Goal: Find specific page/section: Find specific page/section

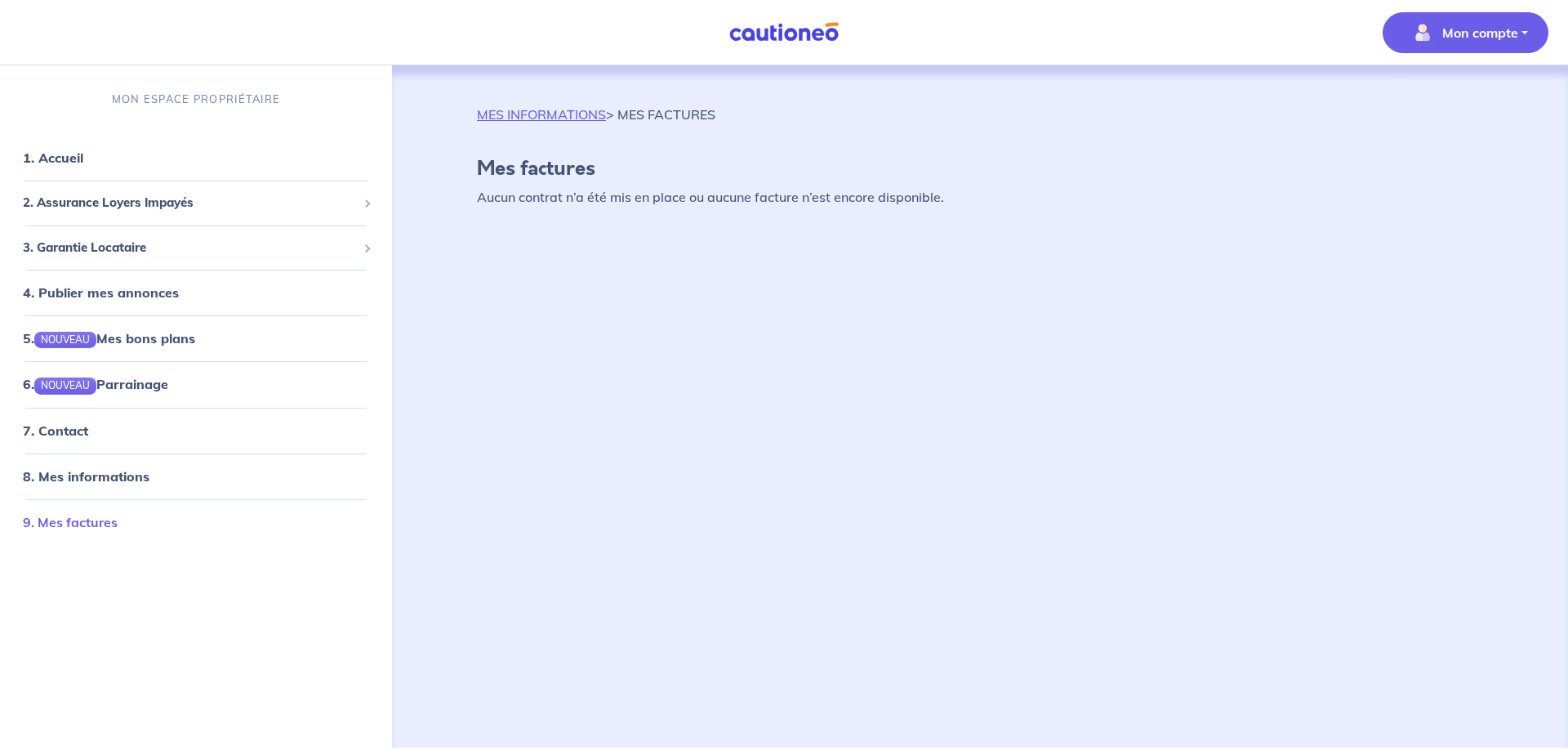
click at [57, 520] on link "9. Mes factures" at bounding box center [70, 521] width 94 height 17
click at [55, 520] on link "9. Mes factures" at bounding box center [70, 521] width 94 height 17
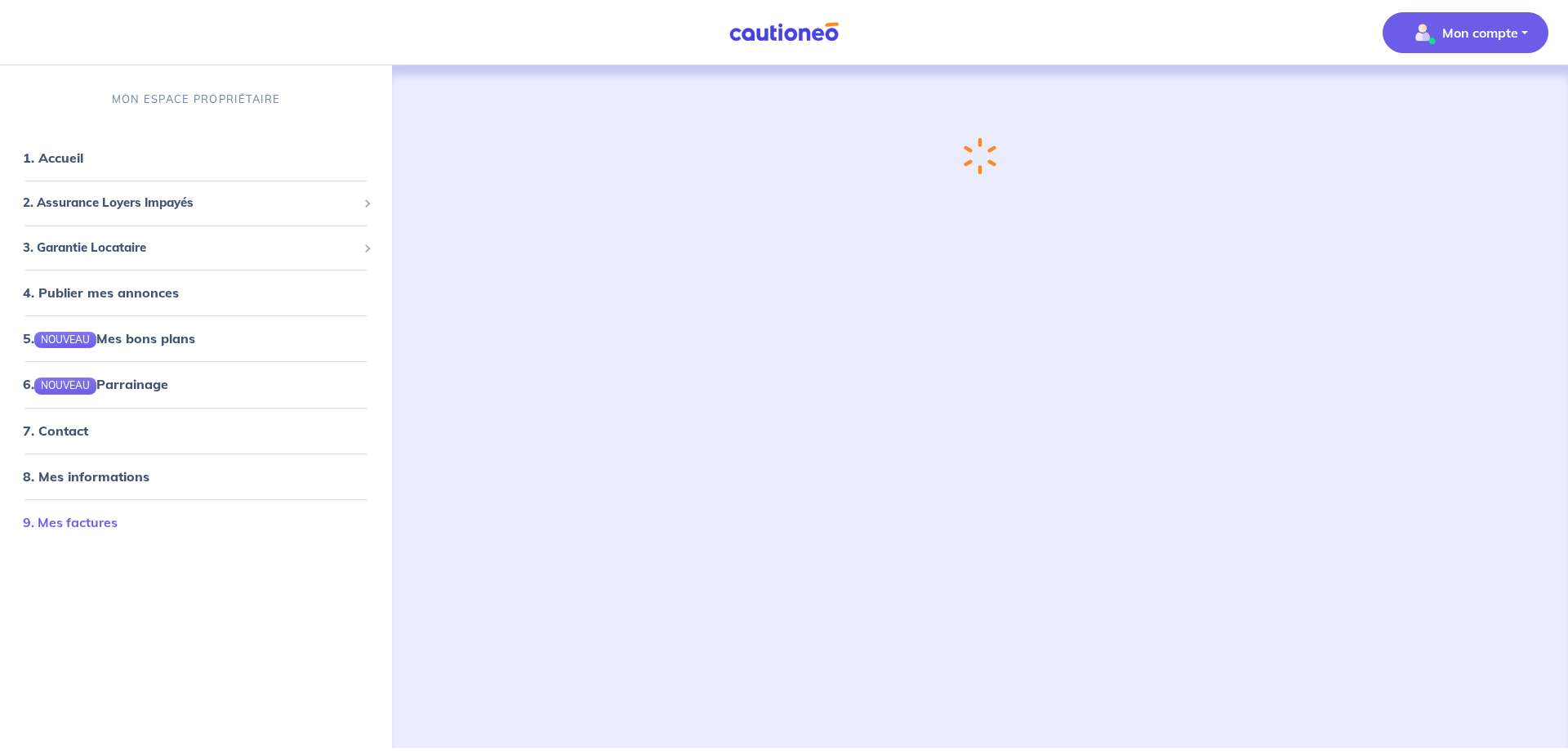
click at [51, 520] on link "9. Mes factures" at bounding box center [70, 521] width 94 height 17
click at [50, 520] on link "9. Mes factures" at bounding box center [70, 521] width 94 height 17
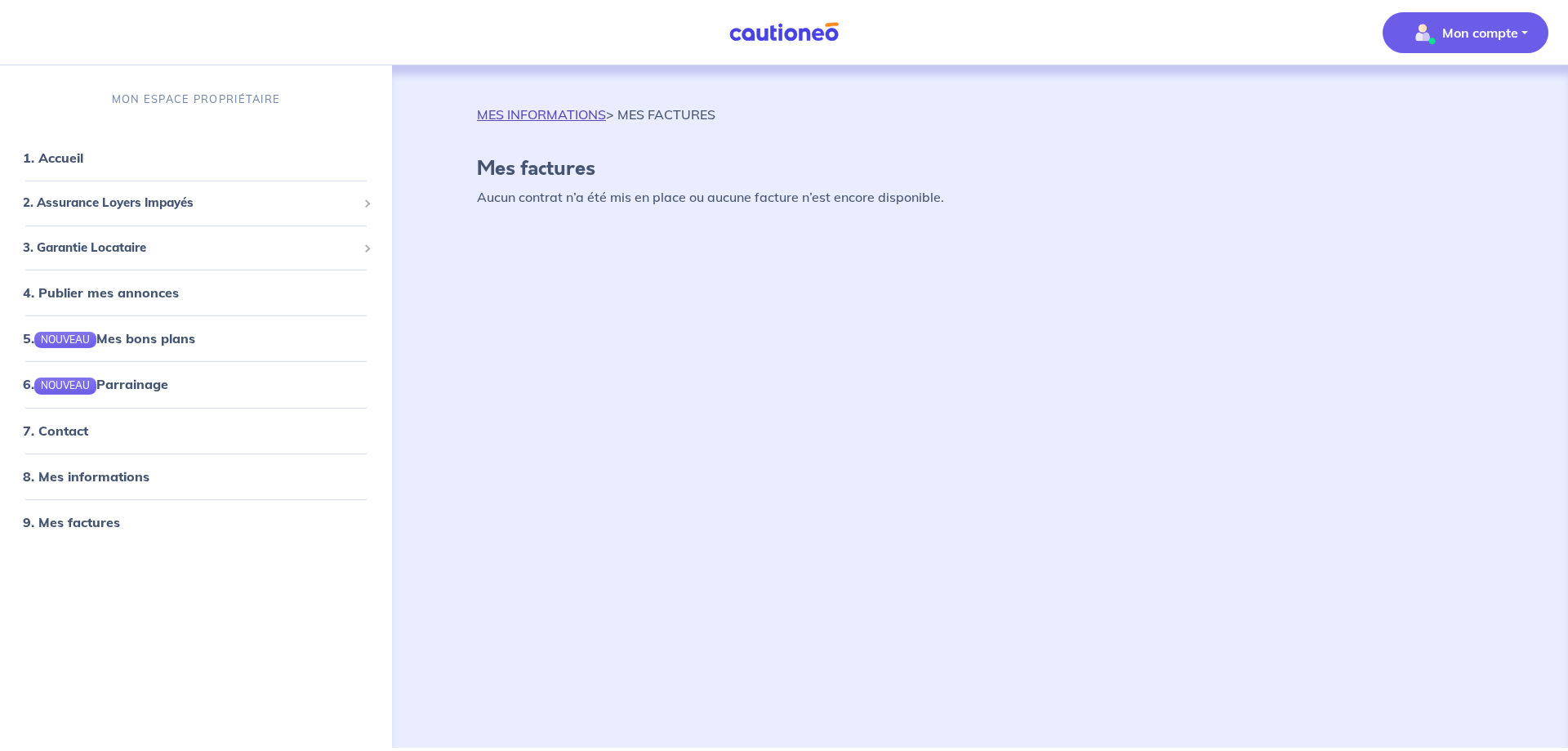
click at [534, 110] on link "MES INFORMATIONS" at bounding box center [541, 114] width 129 height 17
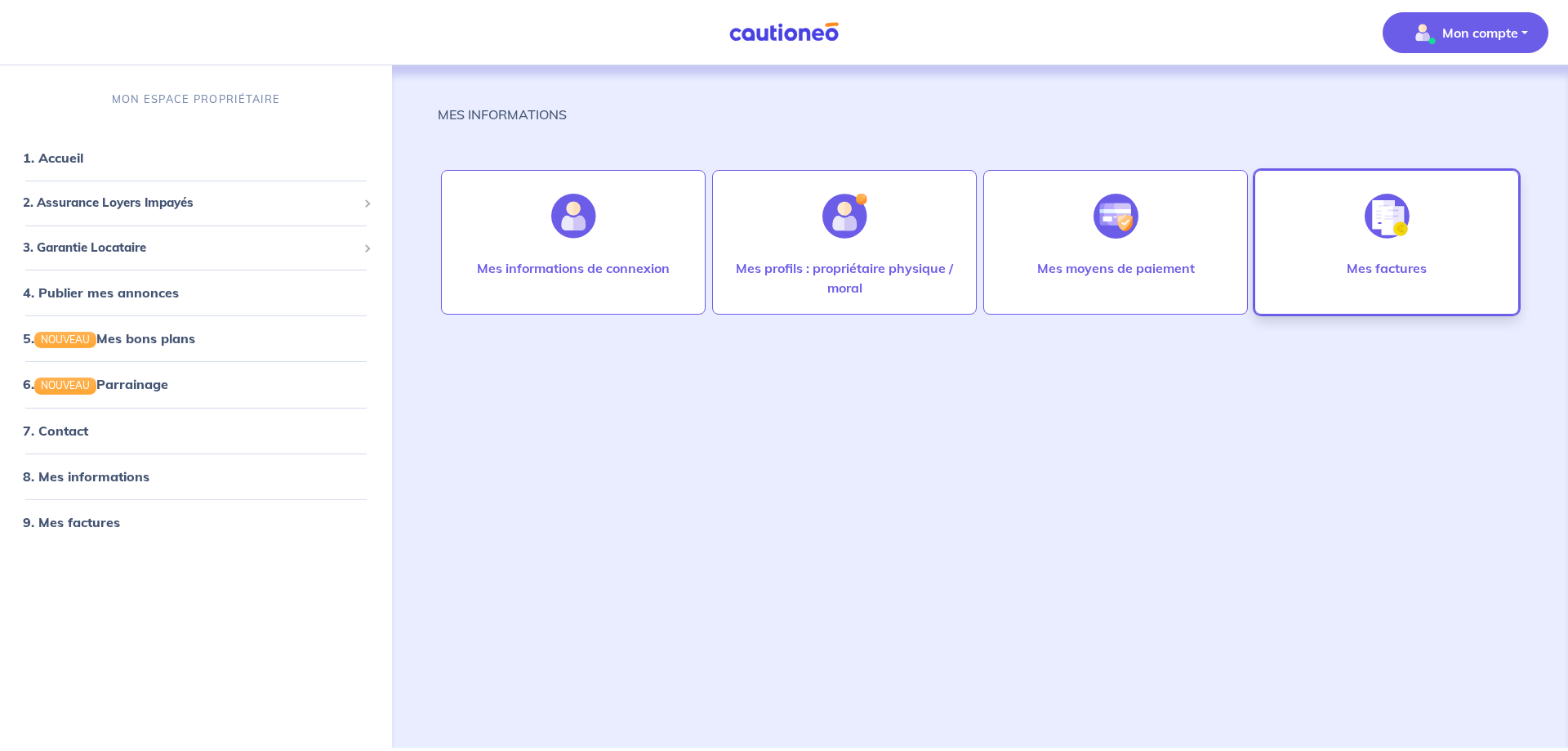
click at [1418, 204] on div at bounding box center [1386, 215] width 71 height 84
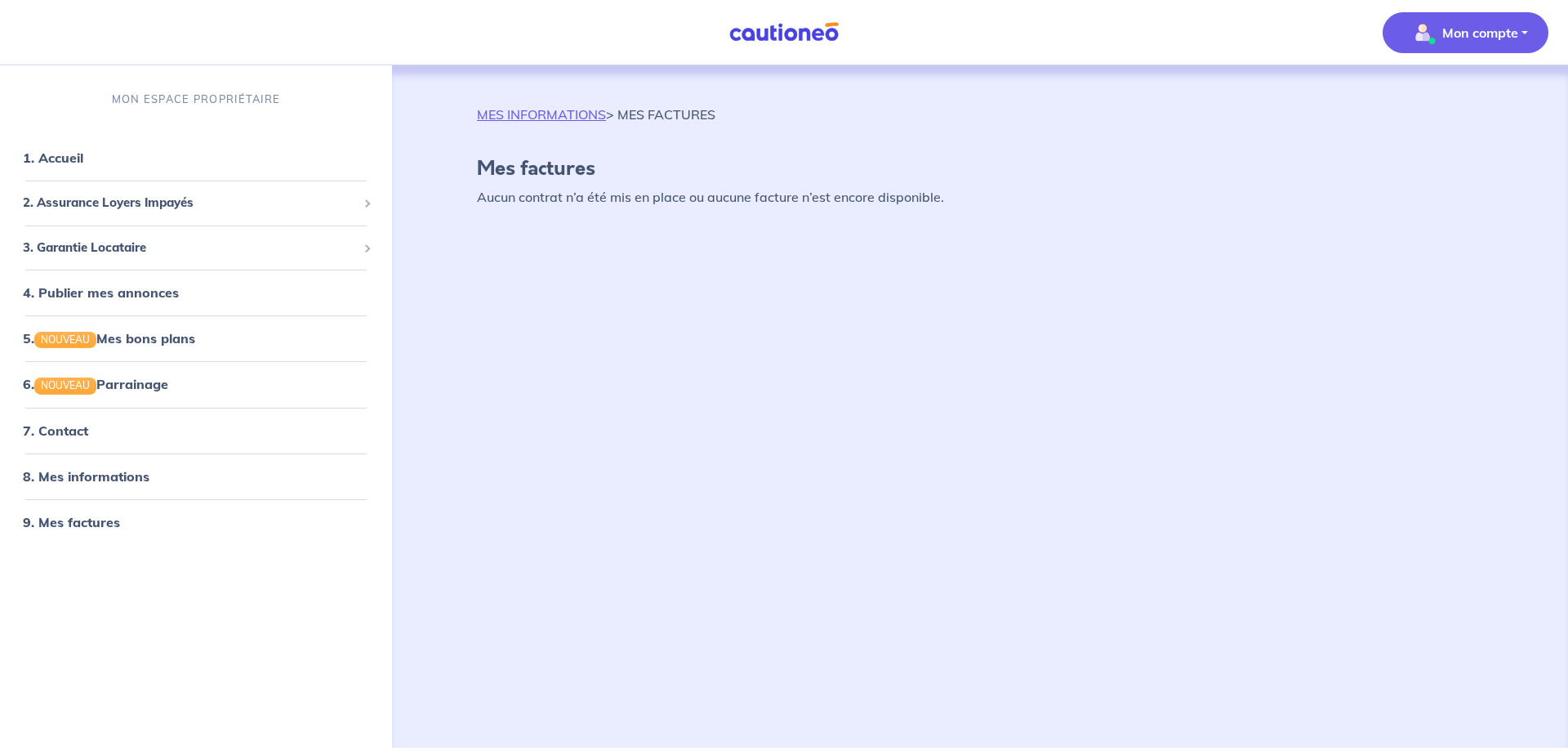
click at [540, 170] on h4 "Mes factures" at bounding box center [980, 168] width 1007 height 24
click at [544, 166] on h4 "Mes factures" at bounding box center [980, 168] width 1007 height 24
click at [651, 207] on div "MES INFORMATIONS > MES FACTURES Mes factures Aucun contrat n’a été mis en place…" at bounding box center [980, 162] width 1084 height 115
click at [655, 205] on div "MES INFORMATIONS > MES FACTURES Mes factures Aucun contrat n’a été mis en place…" at bounding box center [980, 162] width 1084 height 115
click at [665, 204] on p "Aucun contrat n’a été mis en place ou aucune facture n’est encore disponible." at bounding box center [980, 197] width 1007 height 19
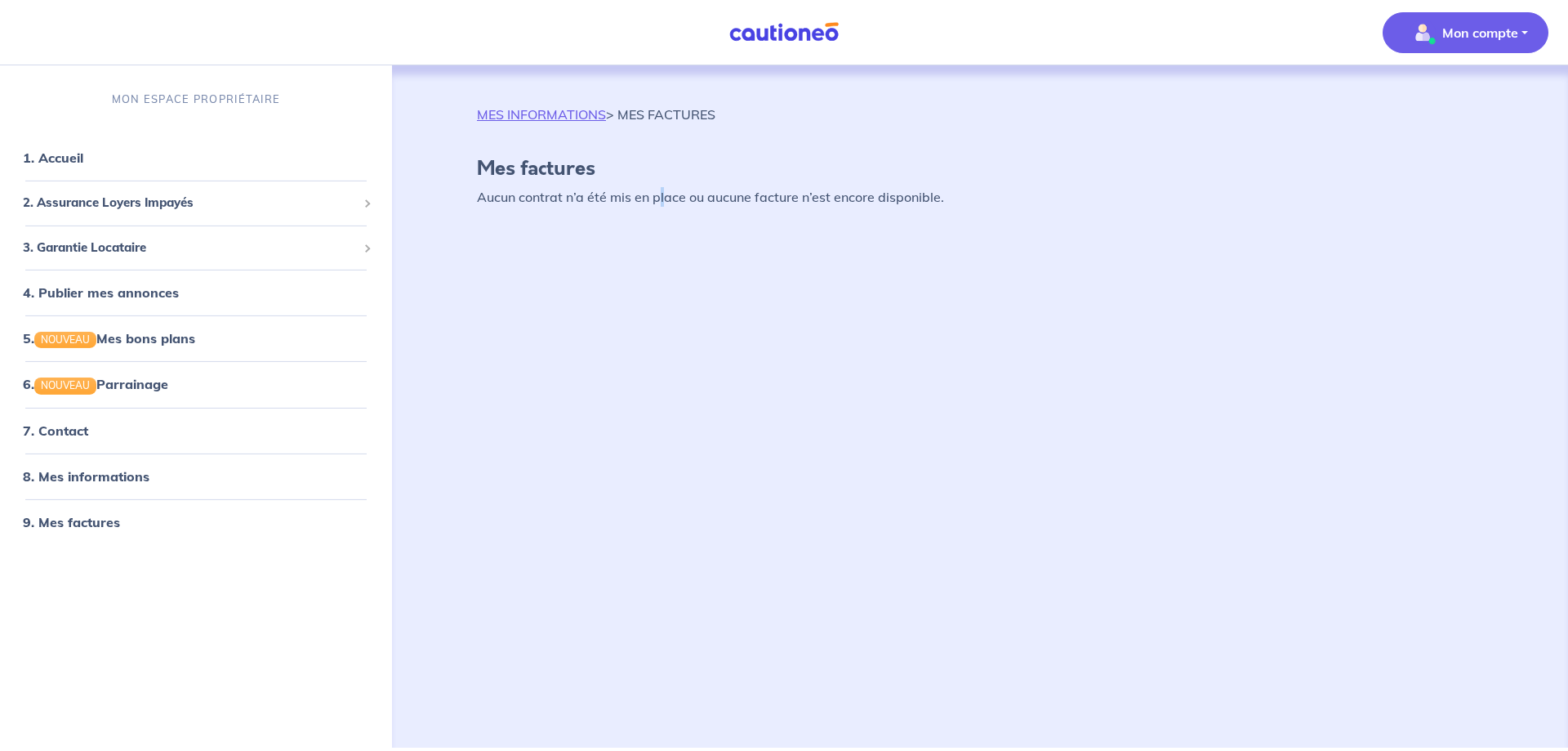
click at [1481, 39] on p "Mon compte" at bounding box center [1480, 33] width 76 height 19
click at [1446, 100] on link "Mes informations" at bounding box center [1449, 101] width 131 height 26
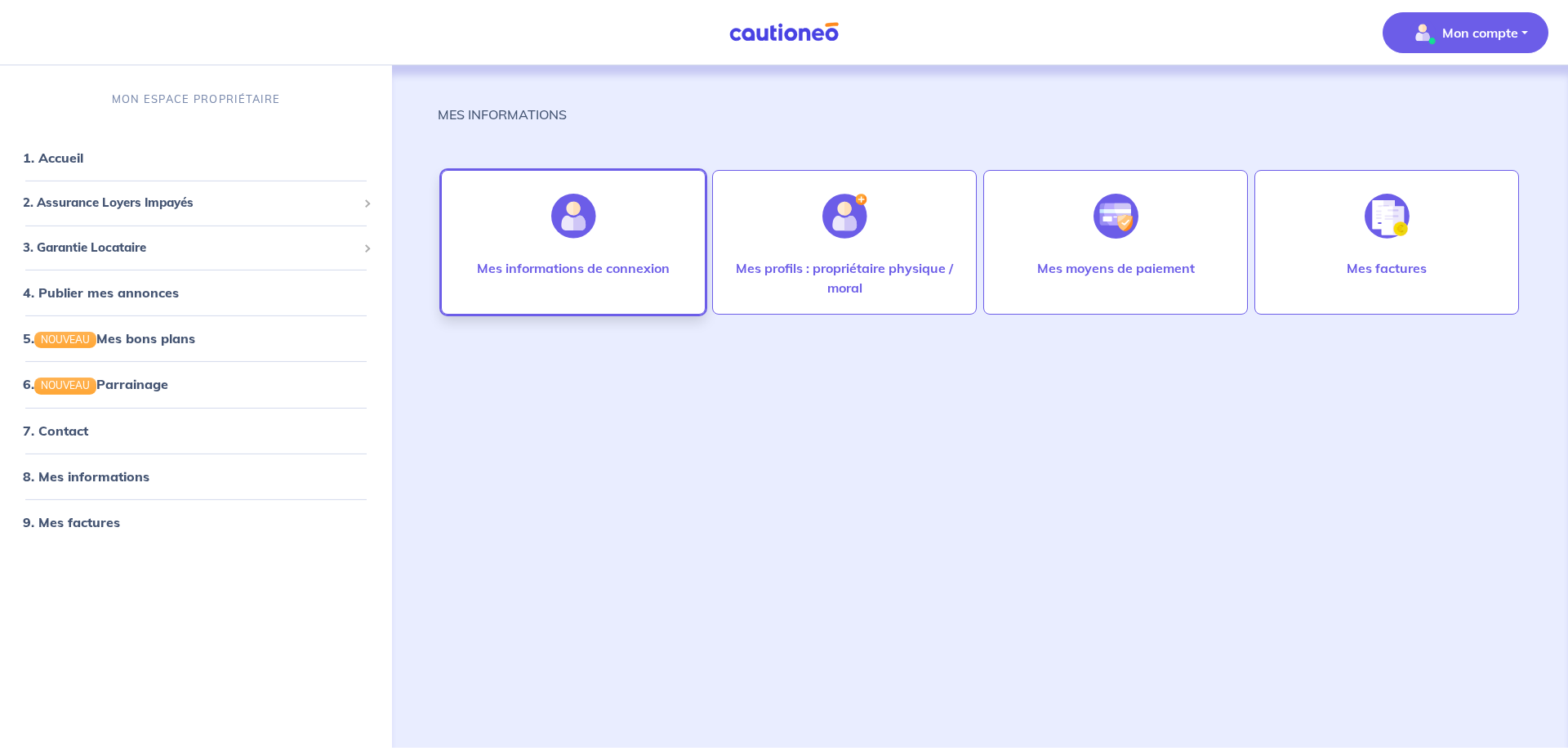
click at [555, 221] on img at bounding box center [573, 216] width 45 height 45
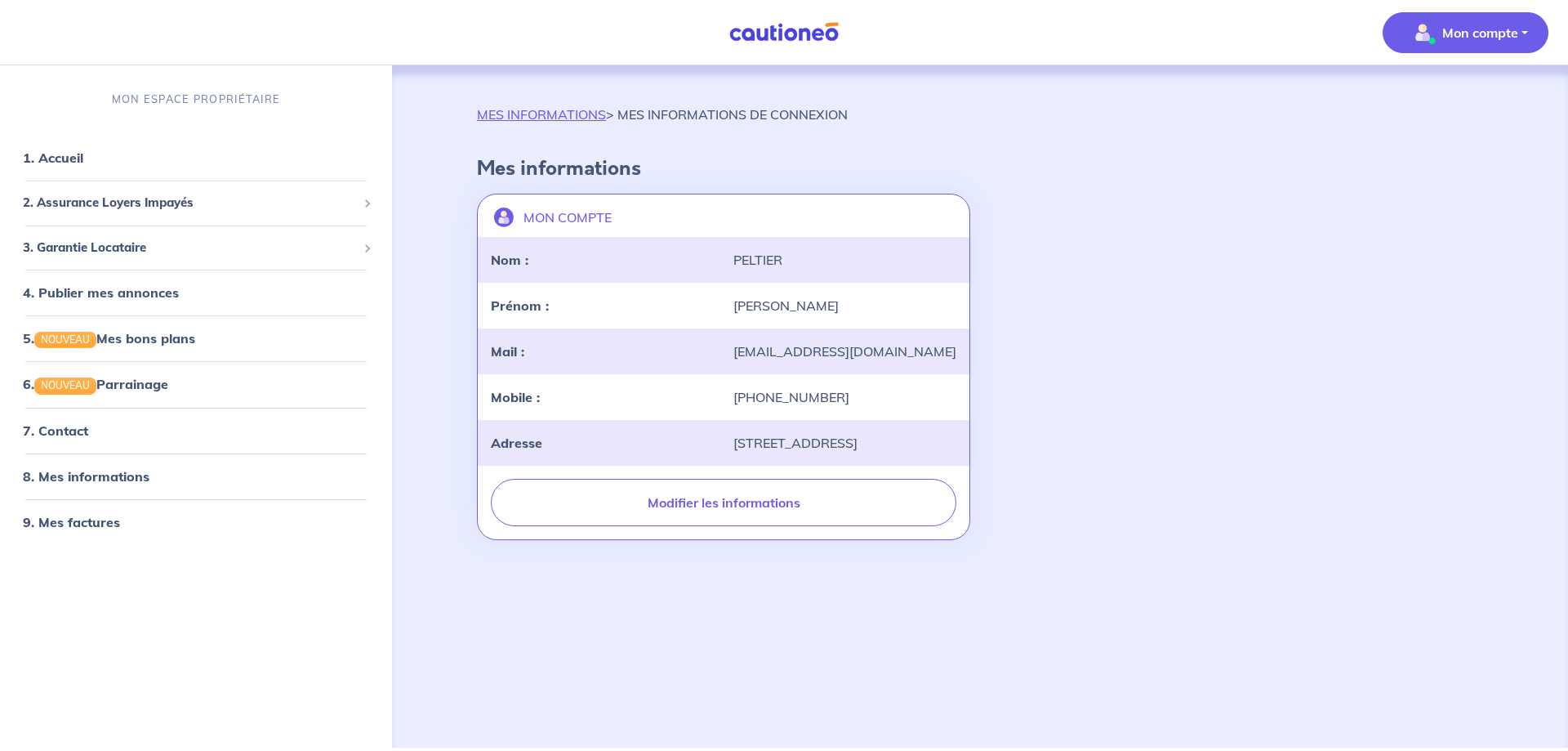
click at [1475, 33] on p "Mon compte" at bounding box center [1480, 33] width 76 height 19
click at [1416, 94] on link "Mes informations" at bounding box center [1449, 101] width 131 height 26
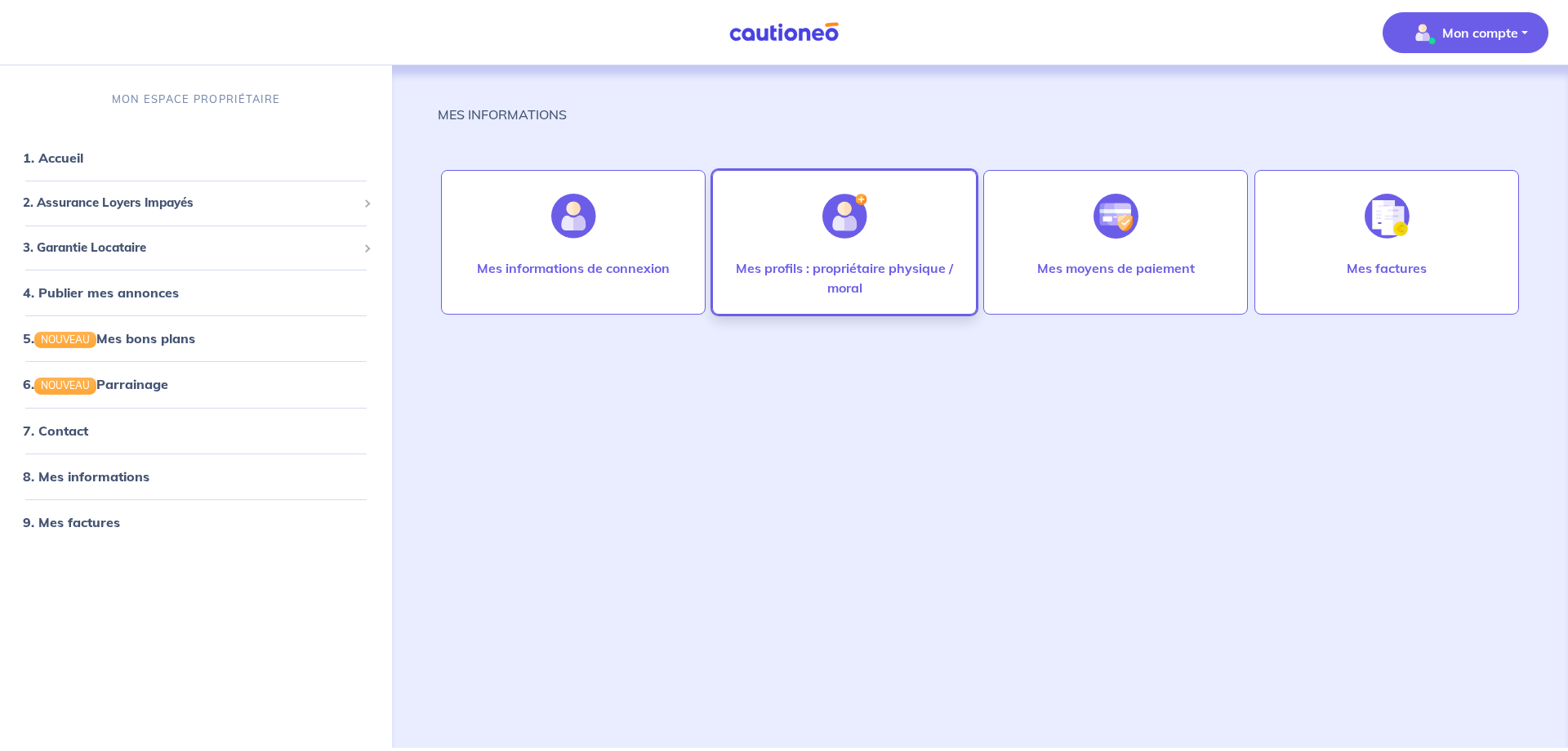
click at [843, 232] on img at bounding box center [844, 216] width 45 height 45
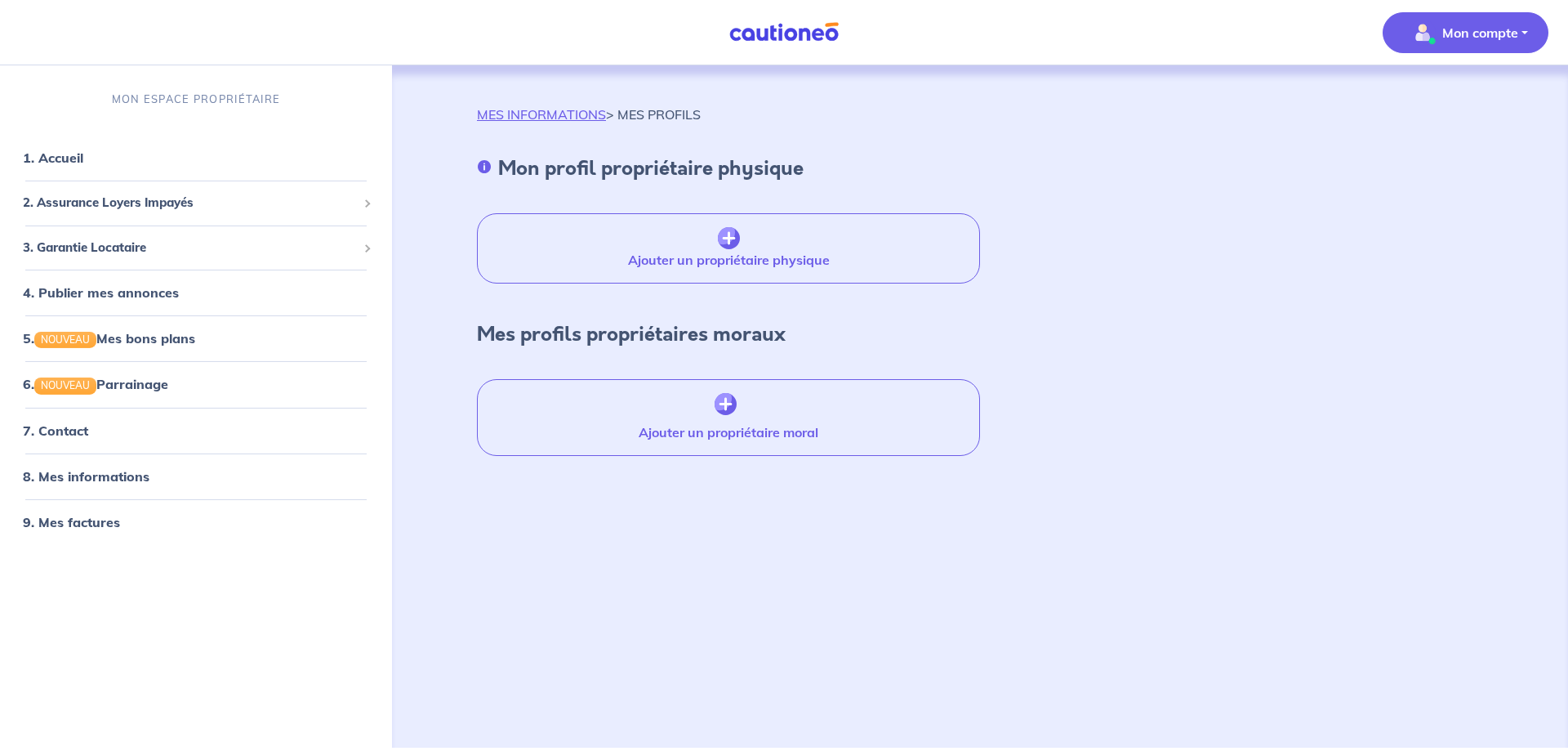
click at [1479, 29] on p "Mon compte" at bounding box center [1480, 33] width 76 height 19
click at [1438, 103] on link "Mes informations" at bounding box center [1449, 101] width 131 height 26
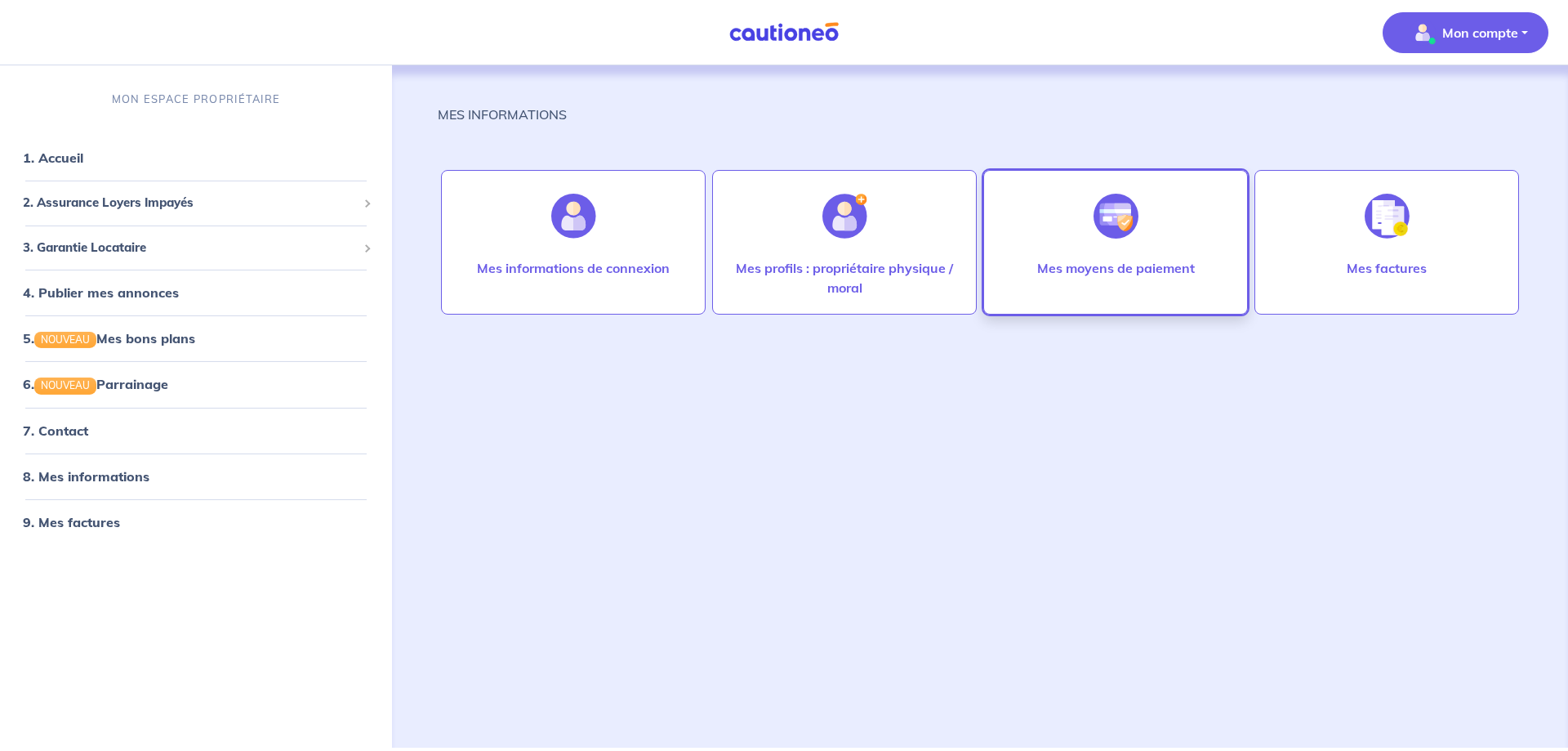
click at [1107, 237] on img at bounding box center [1116, 216] width 45 height 45
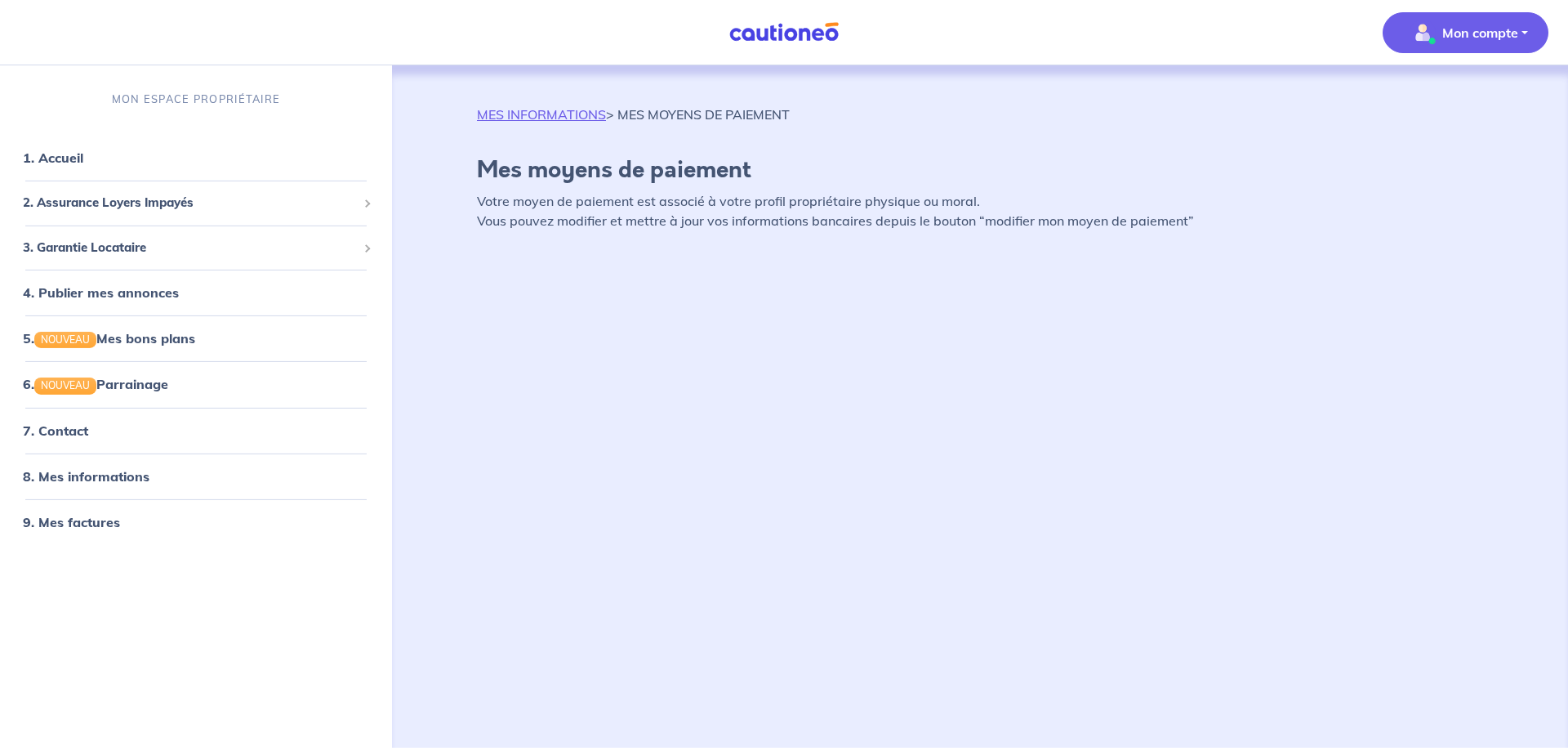
click at [1489, 21] on span "Mon compte" at bounding box center [1460, 33] width 115 height 26
click at [1446, 97] on link "Mes informations" at bounding box center [1449, 101] width 131 height 26
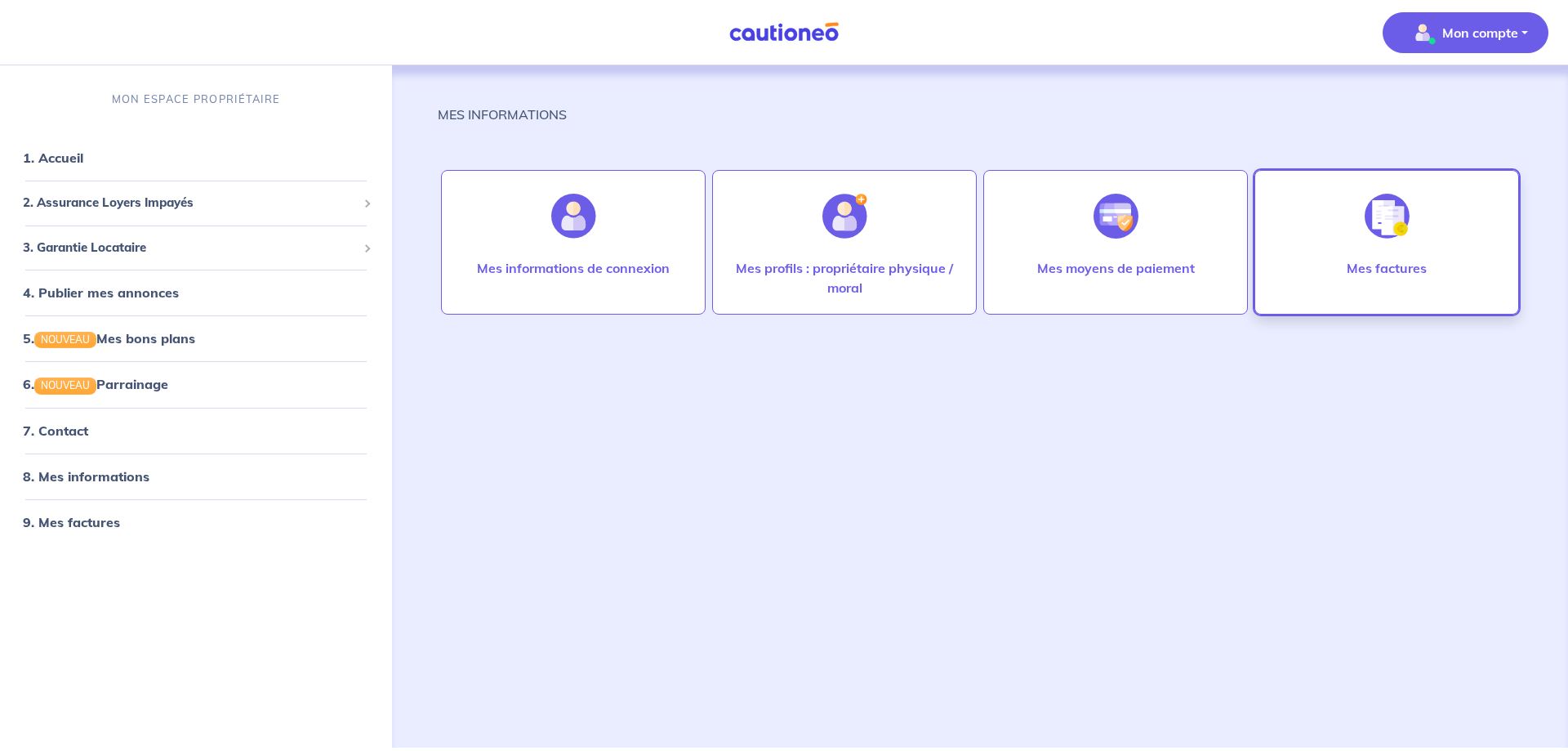
click at [1374, 217] on img at bounding box center [1386, 216] width 45 height 45
